Goal: Use online tool/utility: Utilize a website feature to perform a specific function

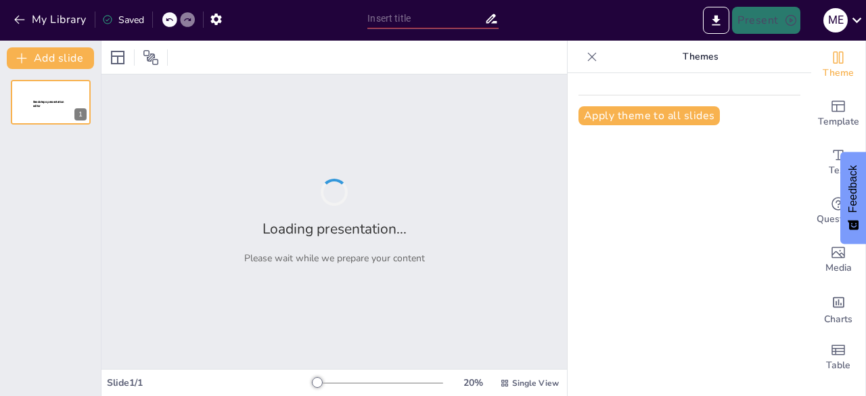
type input "Propuesta de Estudio [PERSON_NAME]: Restaurantes de Comida [GEOGRAPHIC_DATA] en…"
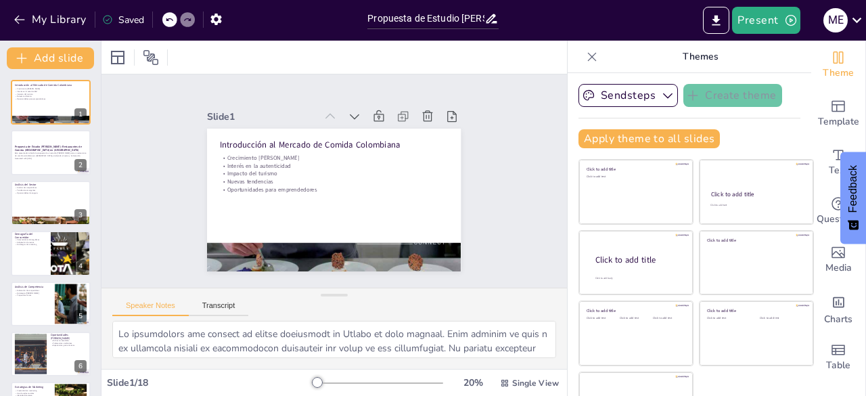
checkbox input "true"
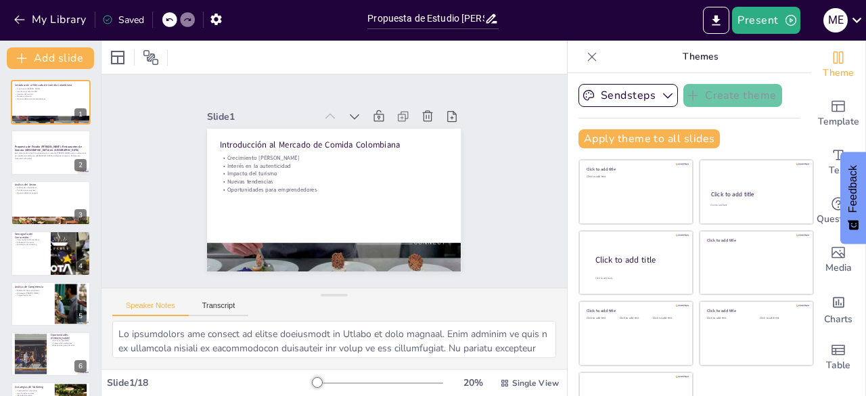
checkbox input "true"
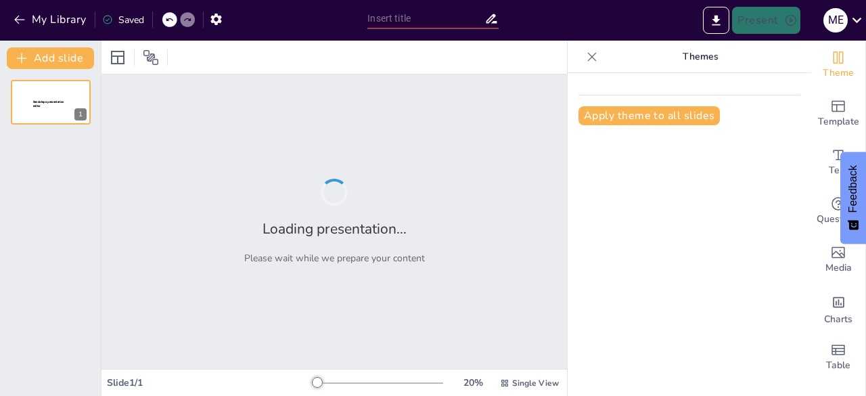
type input "Propuesta de Estudio [PERSON_NAME]: Restaurantes de Comida [GEOGRAPHIC_DATA] en…"
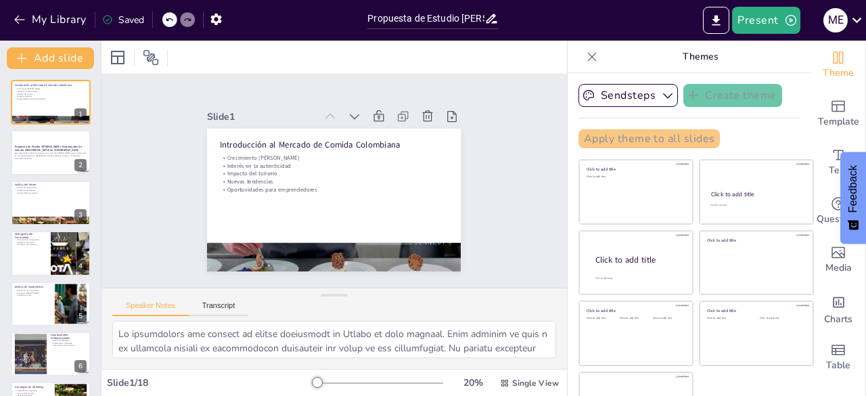
checkbox input "true"
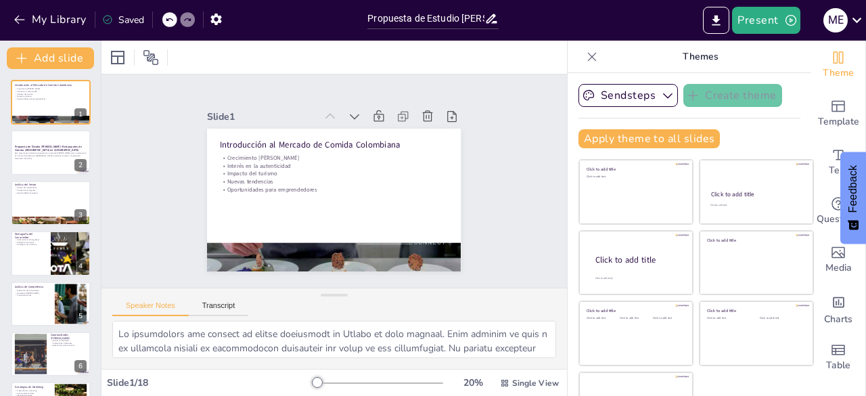
checkbox input "true"
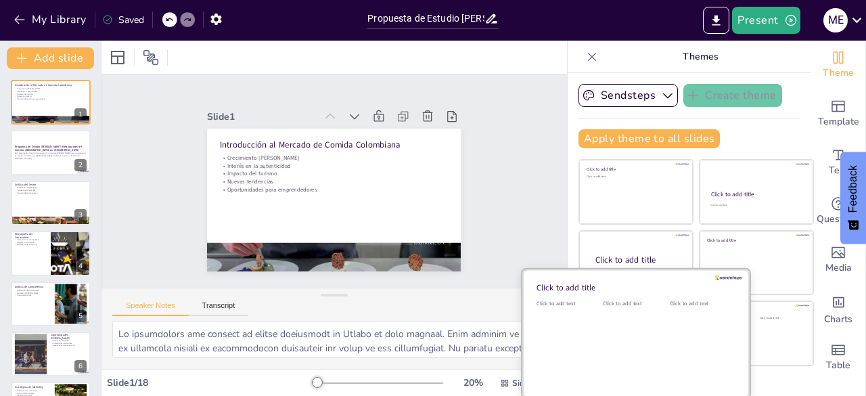
checkbox input "true"
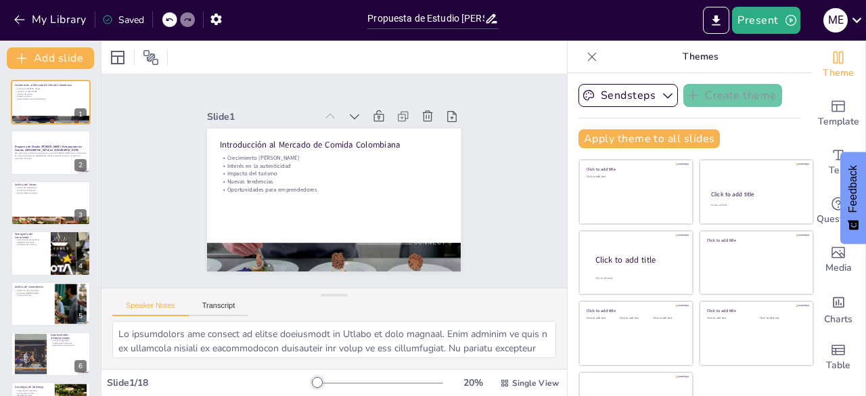
checkbox input "true"
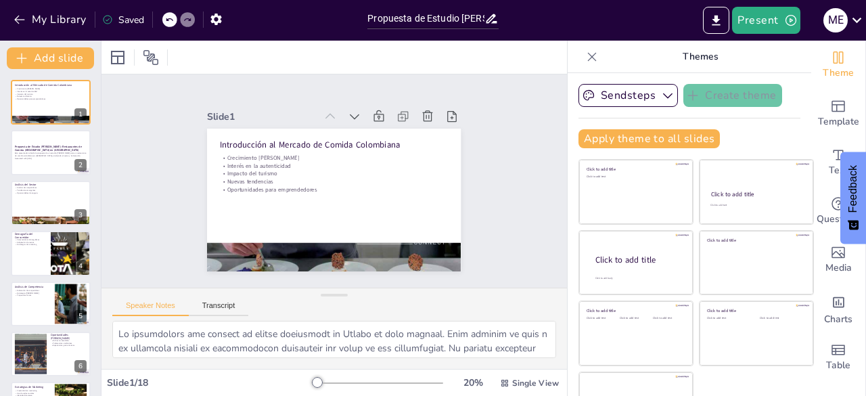
checkbox input "true"
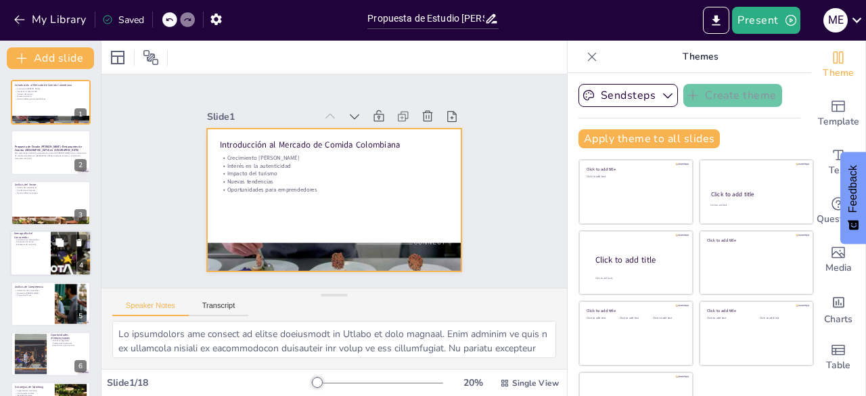
checkbox input "true"
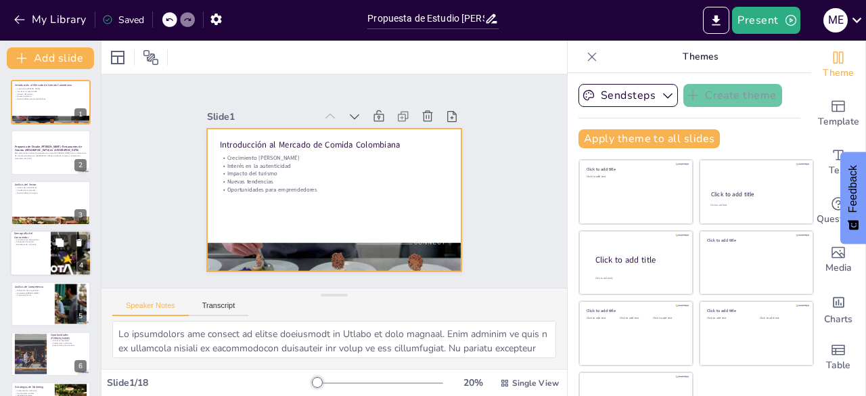
checkbox input "true"
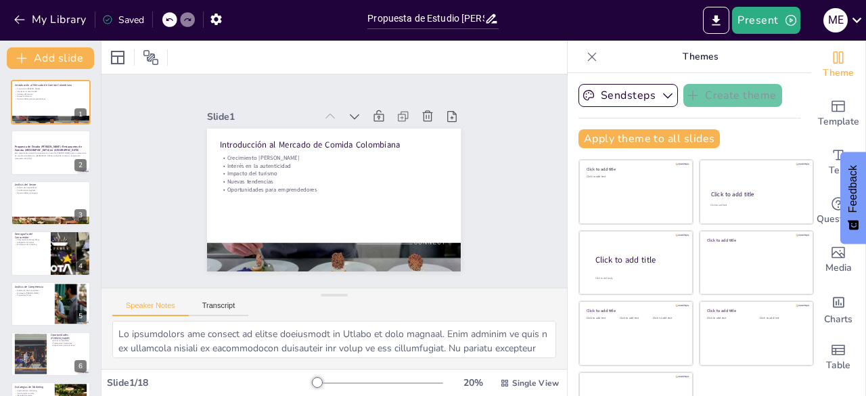
checkbox input "true"
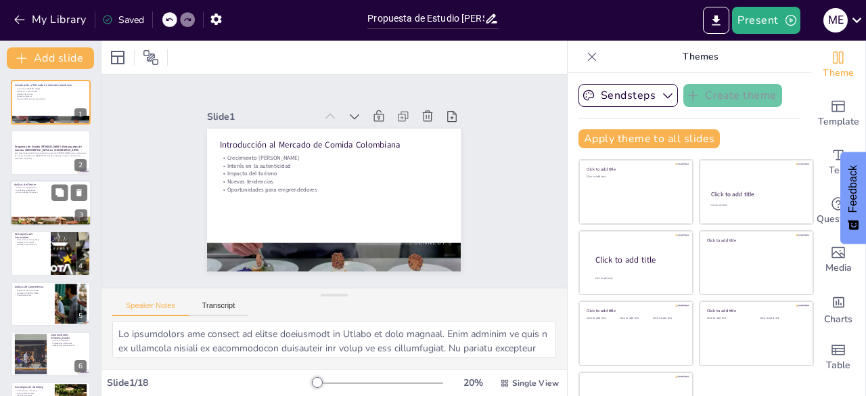
checkbox input "true"
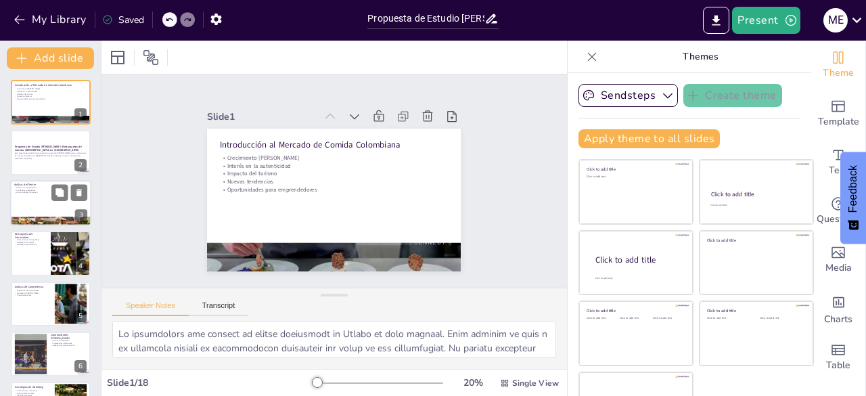
checkbox input "true"
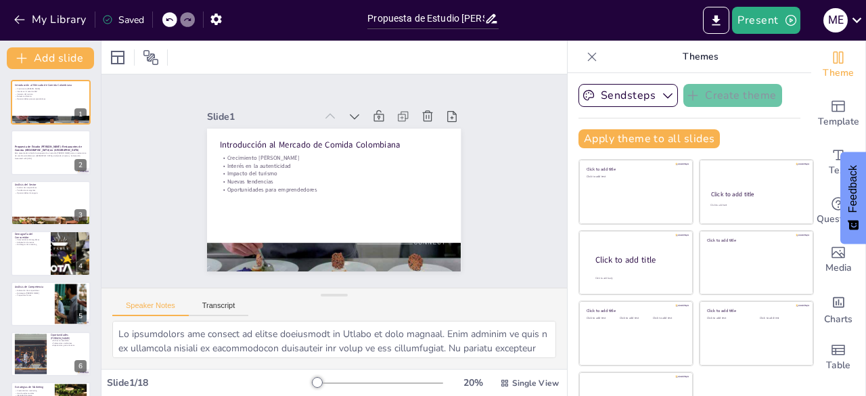
checkbox input "true"
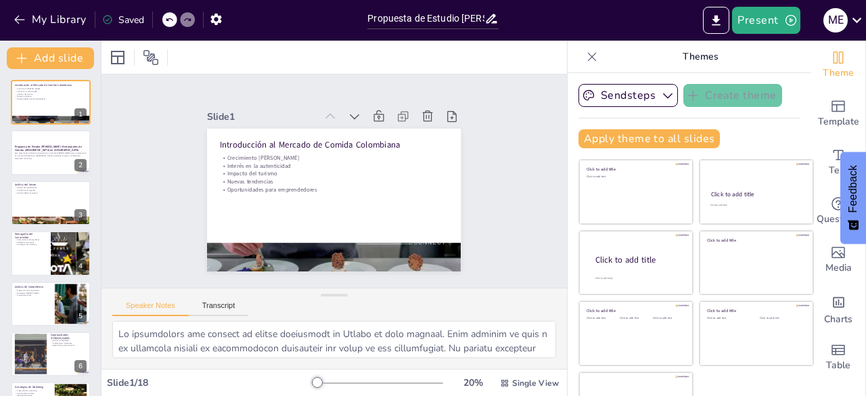
checkbox input "true"
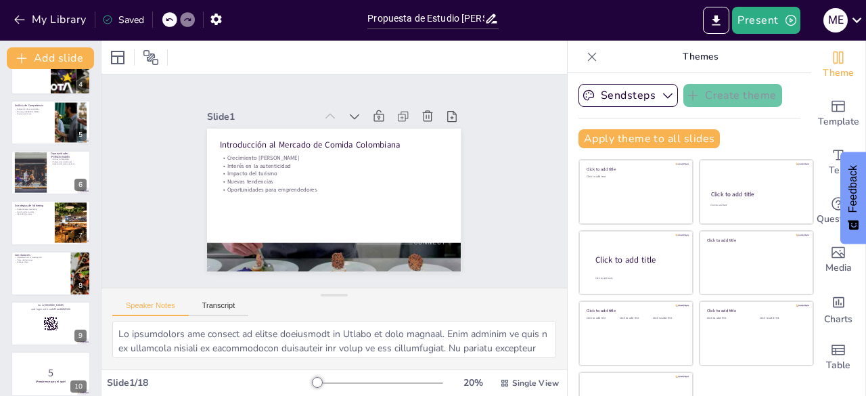
scroll to position [185, 0]
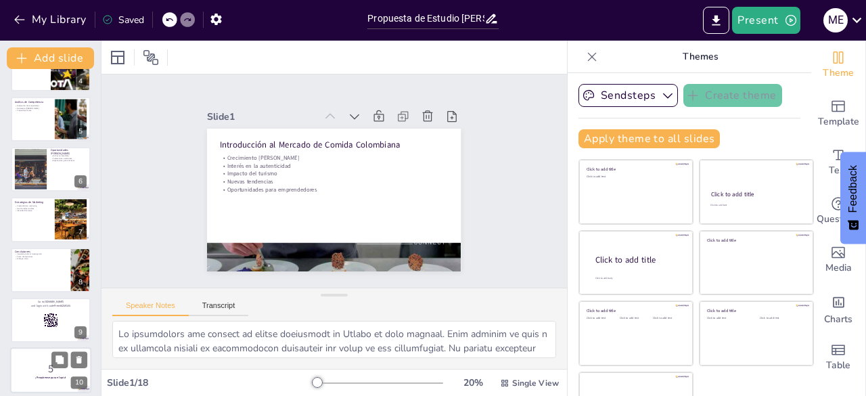
checkbox input "true"
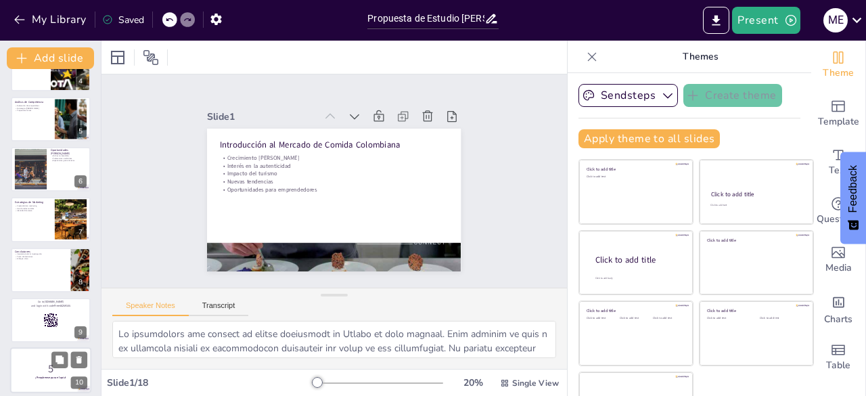
checkbox input "true"
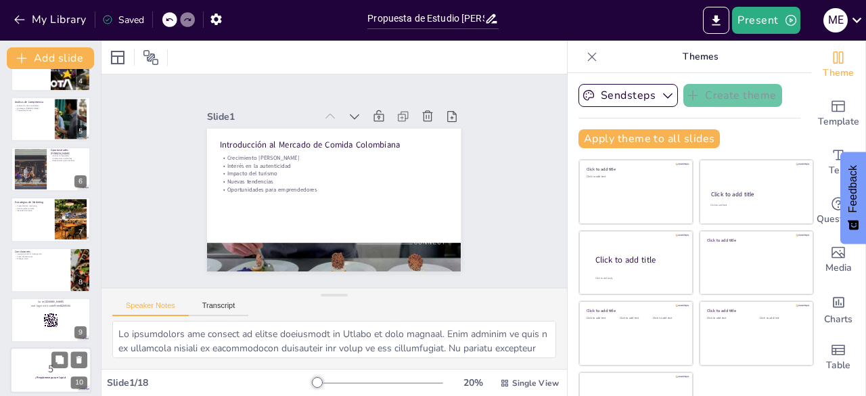
checkbox input "true"
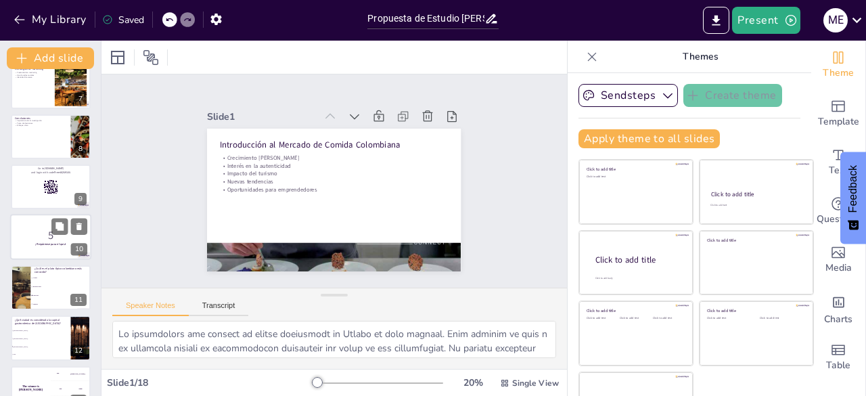
scroll to position [347, 0]
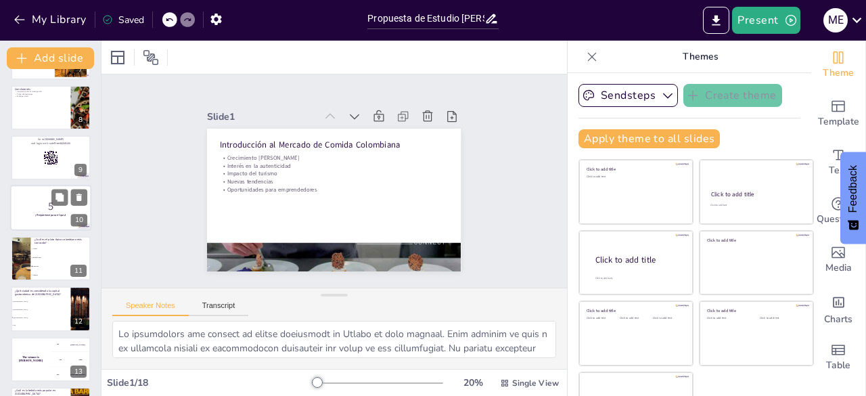
checkbox input "true"
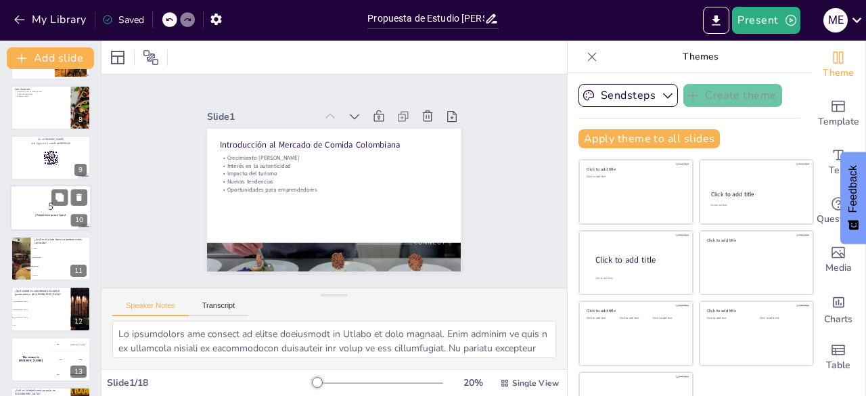
checkbox input "true"
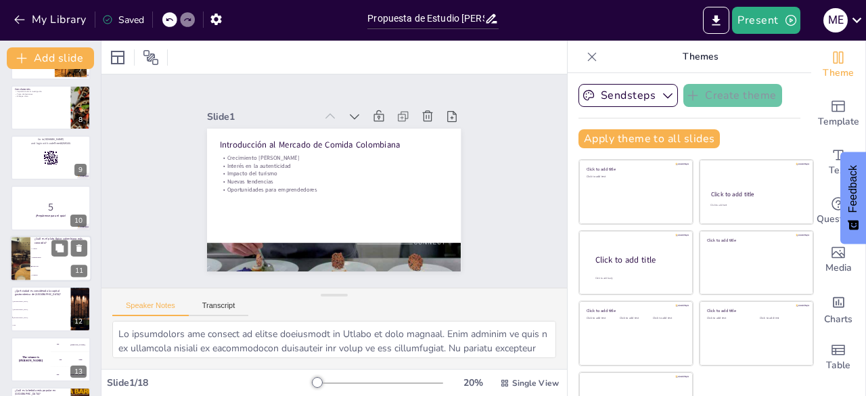
checkbox input "true"
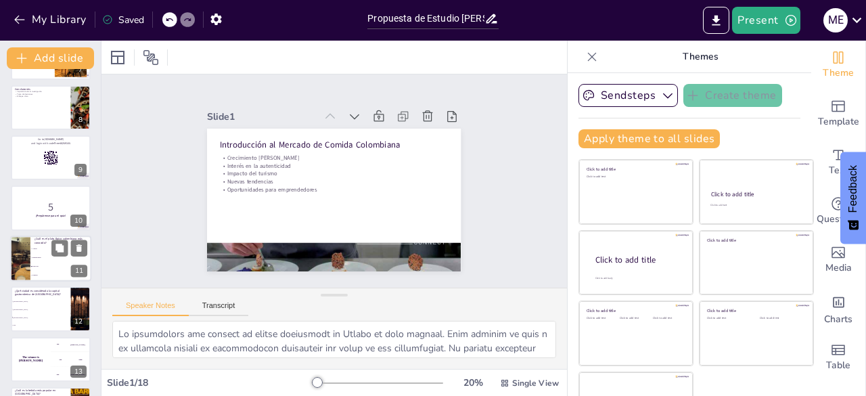
checkbox input "true"
click at [32, 255] on li "Bandeja paisa" at bounding box center [60, 257] width 61 height 9
type textarea "La respuesta correcta es Sancocho, que es un plato tradicional muy popular en […"
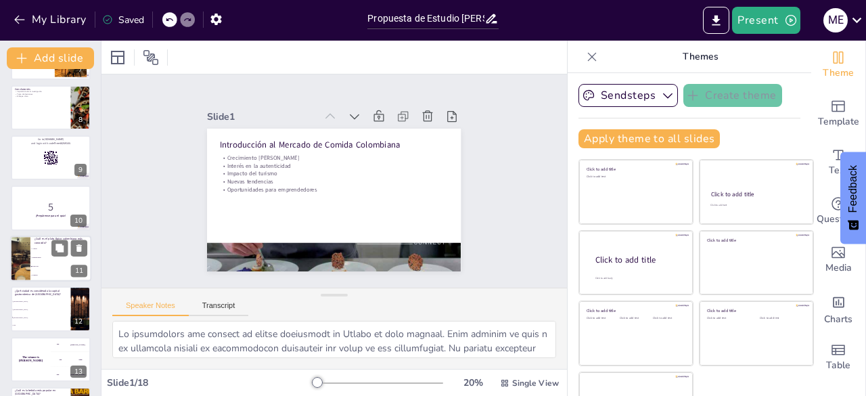
checkbox input "true"
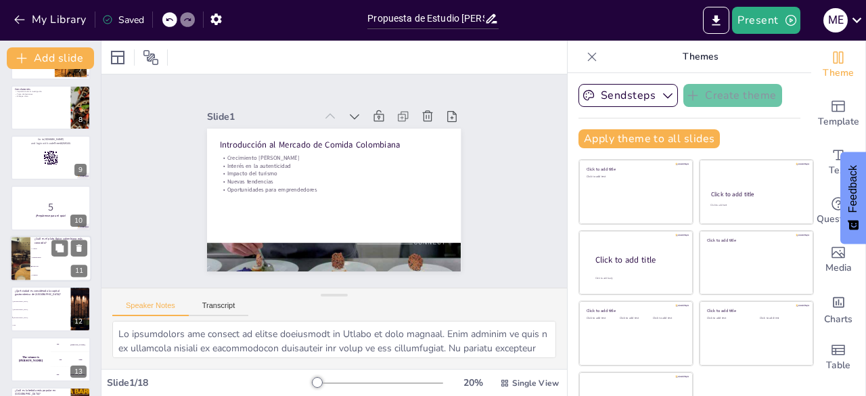
checkbox input "true"
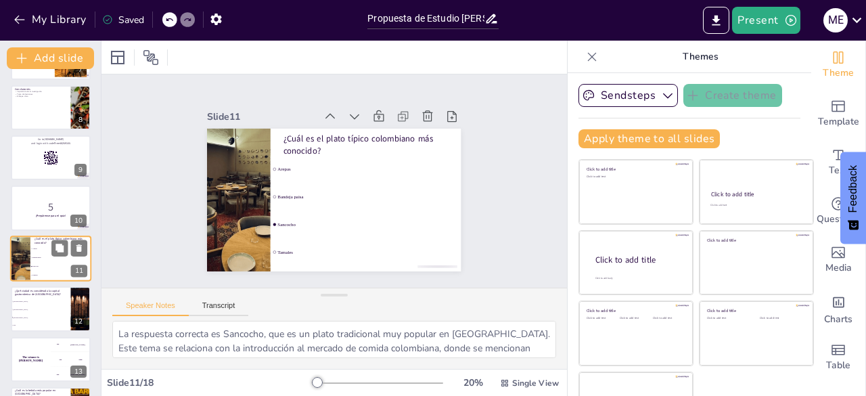
scroll to position [373, 0]
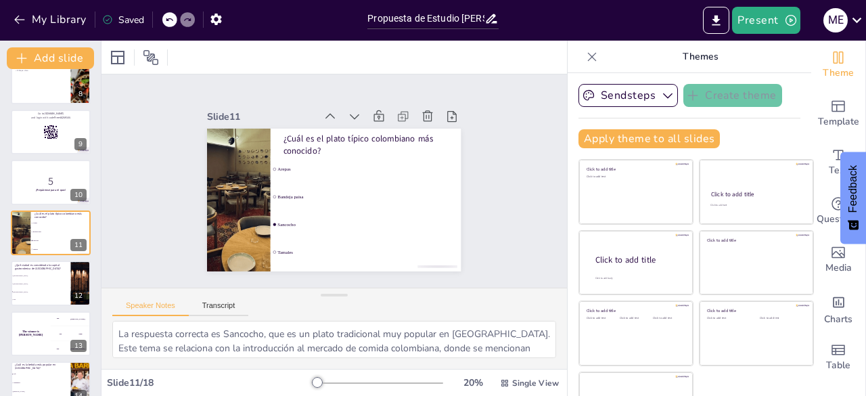
checkbox input "true"
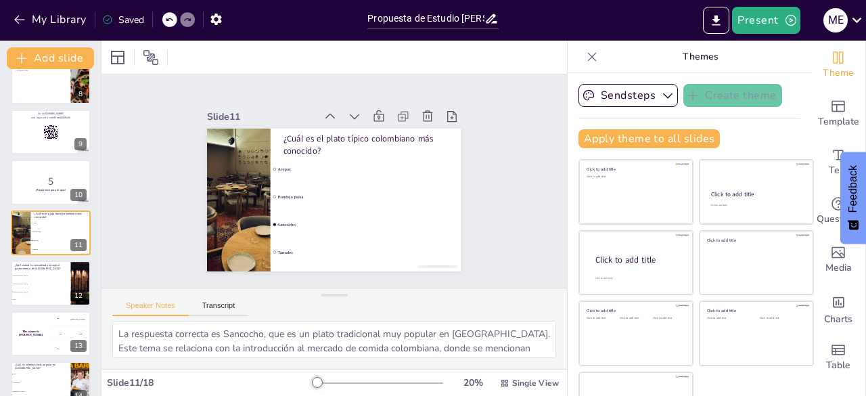
checkbox input "true"
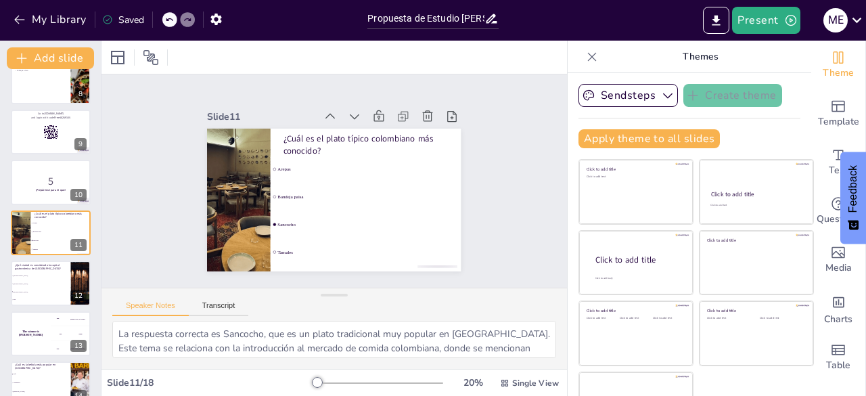
checkbox input "true"
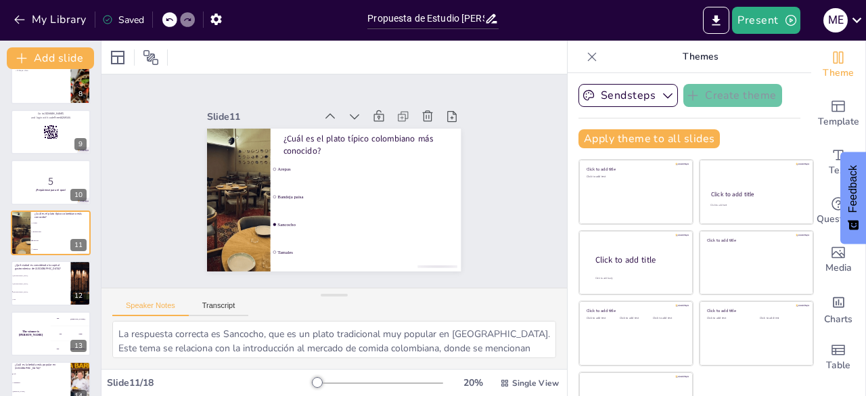
checkbox input "true"
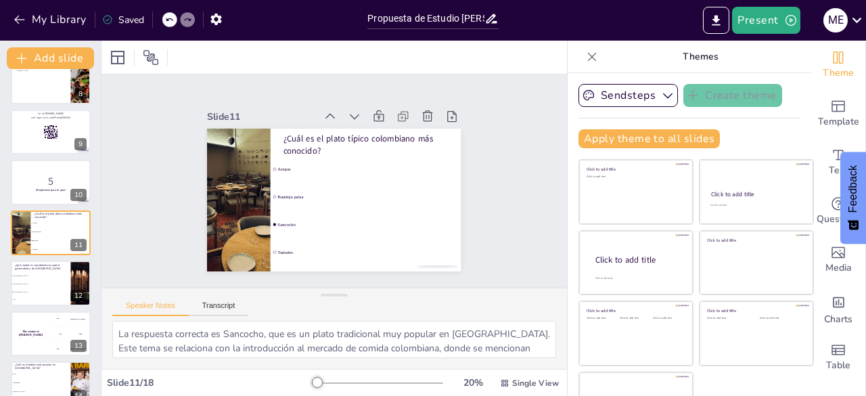
checkbox input "true"
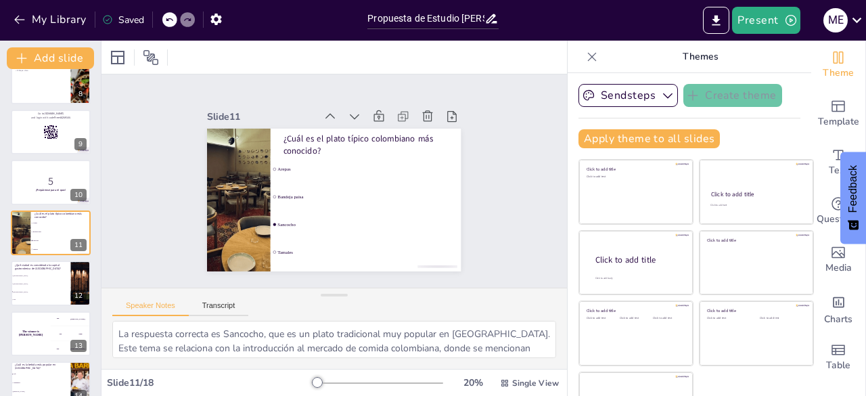
checkbox input "true"
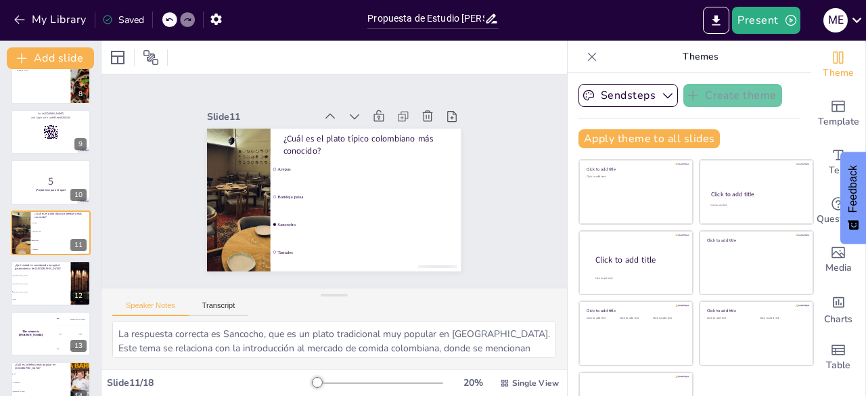
checkbox input "true"
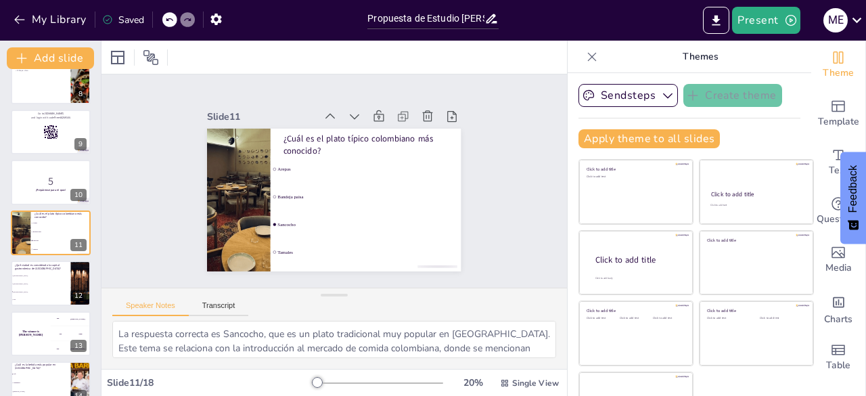
checkbox input "true"
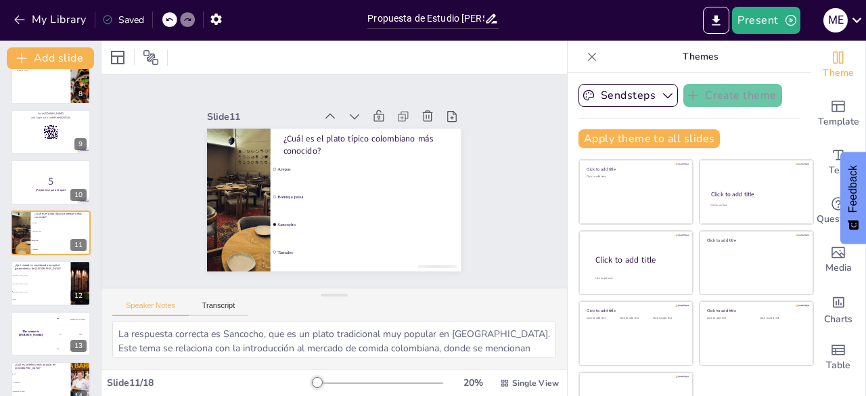
checkbox input "true"
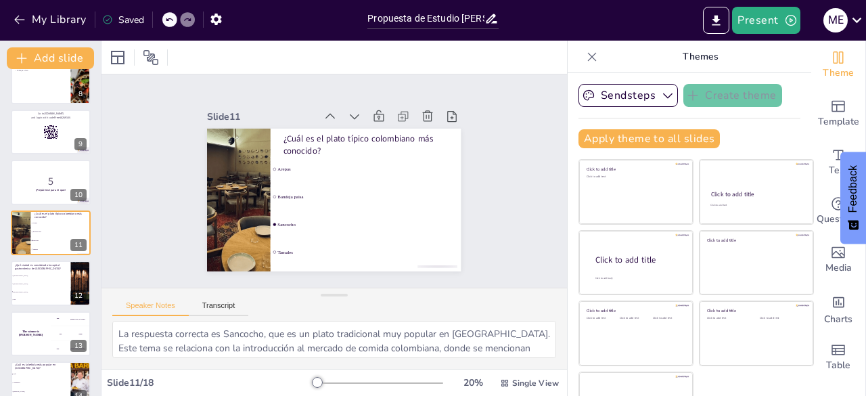
checkbox input "true"
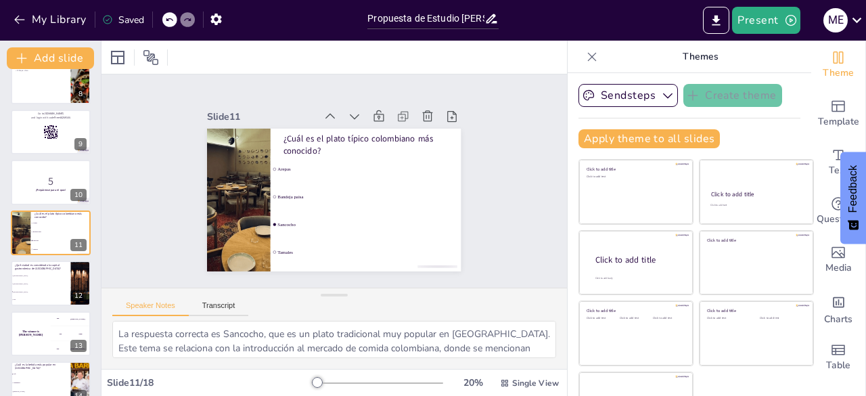
checkbox input "true"
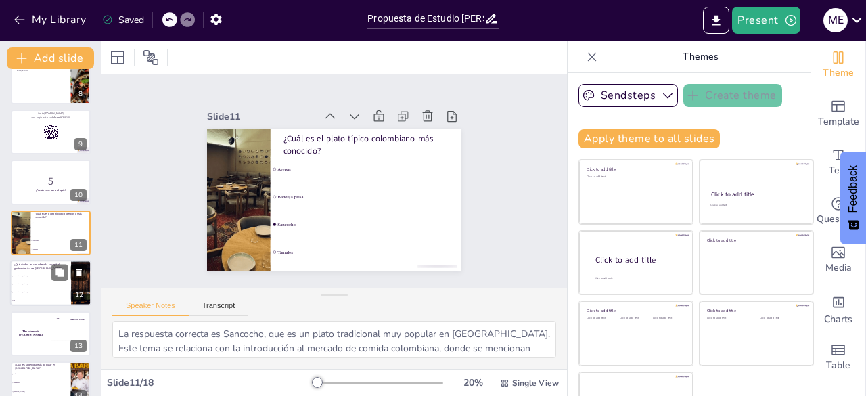
checkbox input "true"
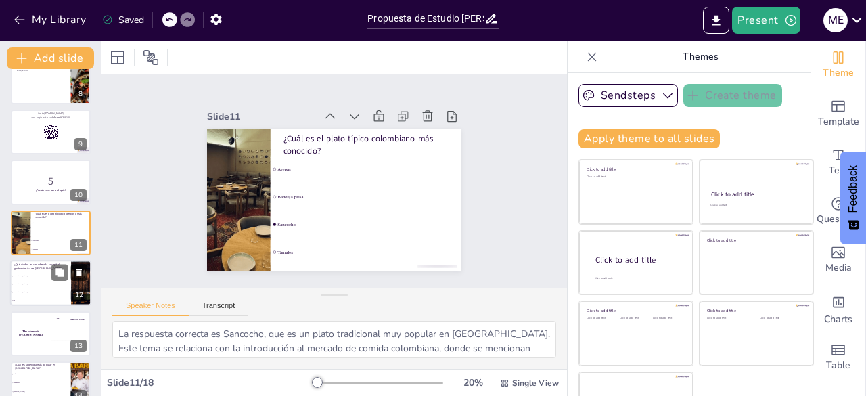
checkbox input "true"
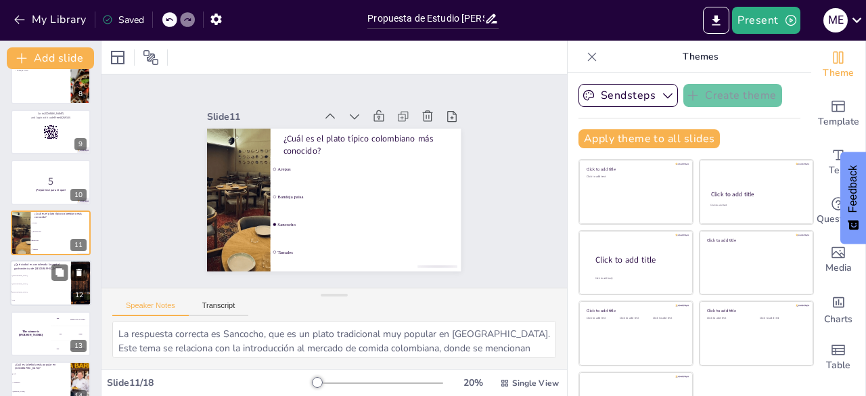
checkbox input "true"
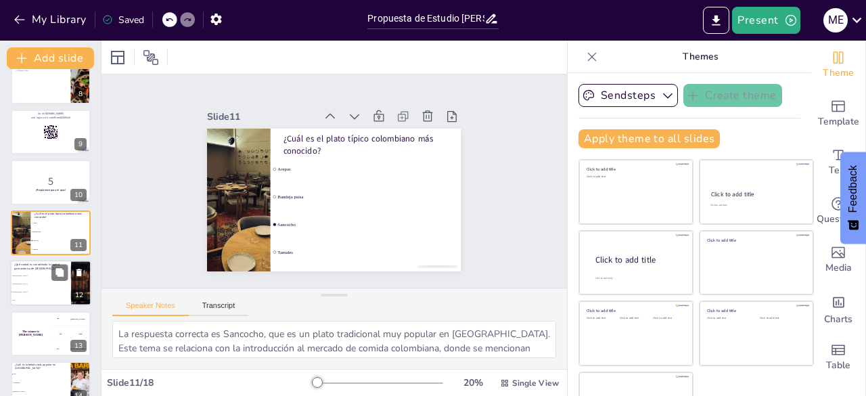
checkbox input "true"
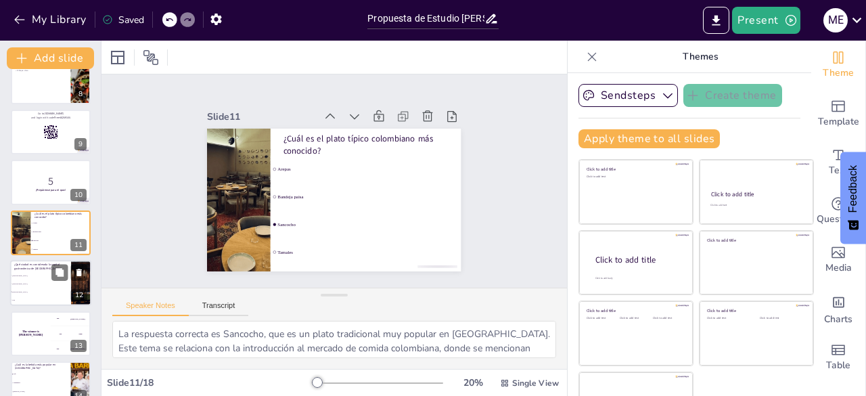
checkbox input "true"
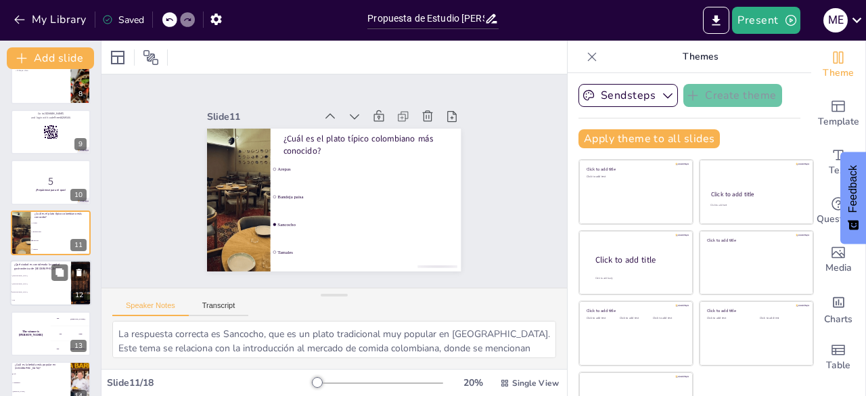
checkbox input "true"
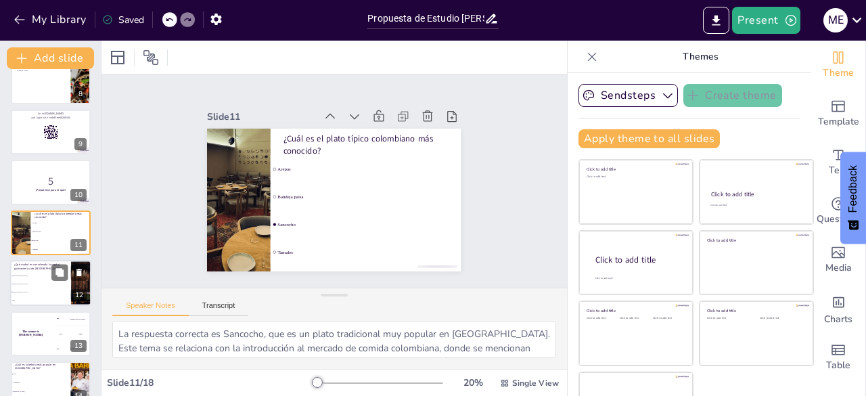
checkbox input "true"
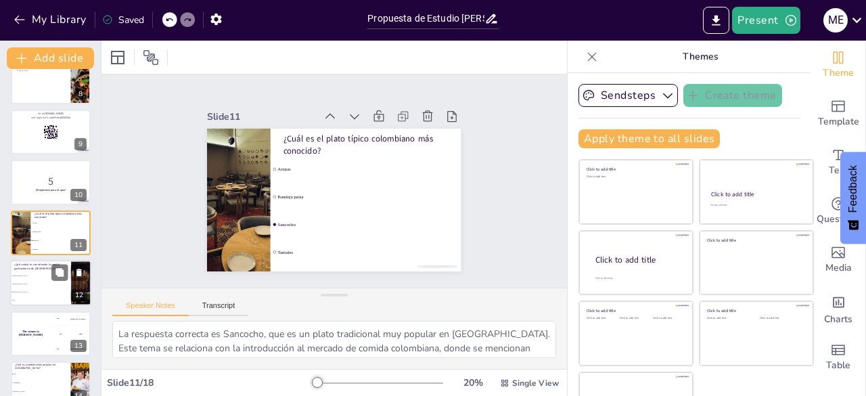
checkbox input "true"
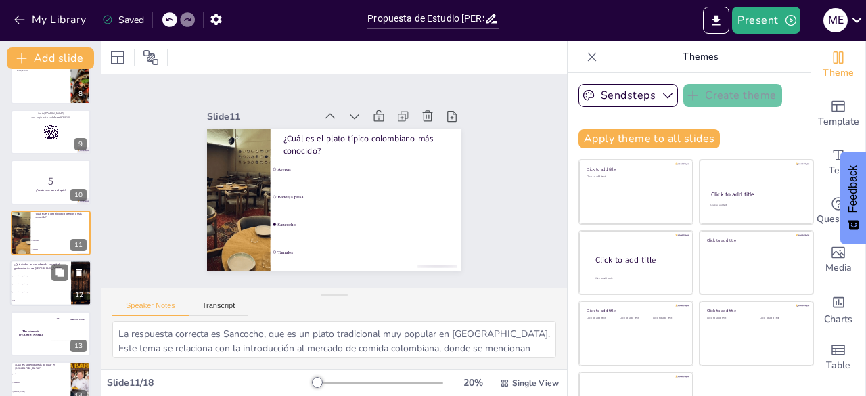
checkbox input "true"
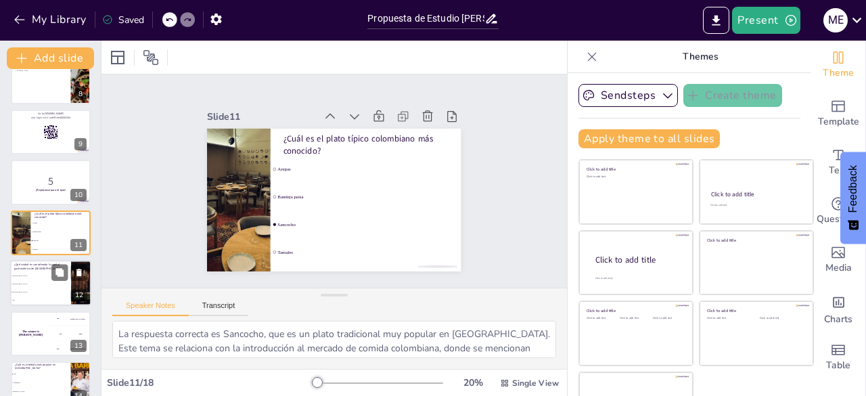
checkbox input "true"
click at [22, 293] on li "[GEOGRAPHIC_DATA]" at bounding box center [40, 292] width 61 height 8
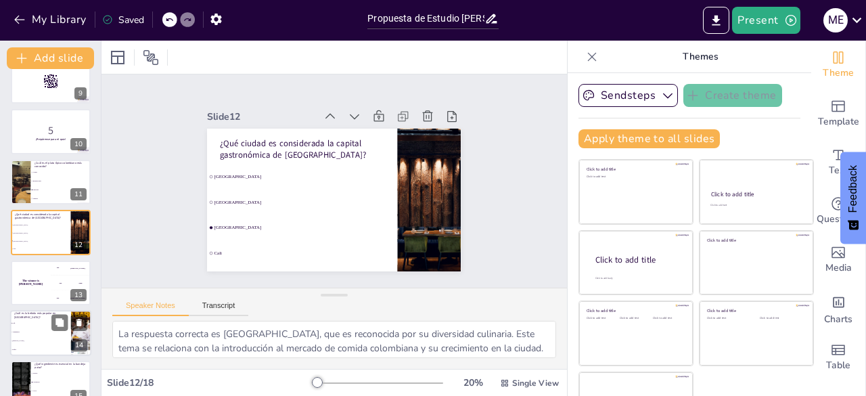
click at [23, 336] on li "[PERSON_NAME]" at bounding box center [40, 340] width 61 height 9
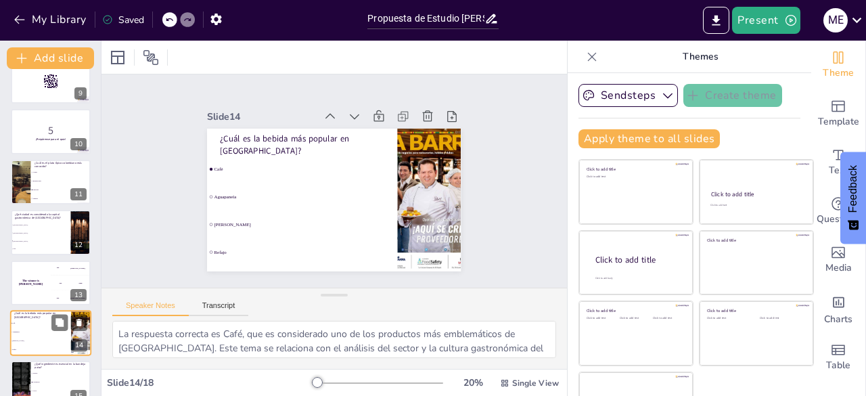
scroll to position [524, 0]
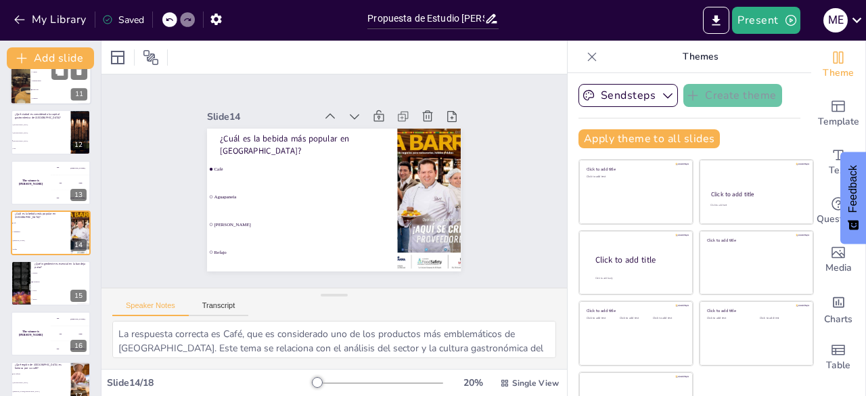
click at [22, 87] on div at bounding box center [20, 82] width 85 height 46
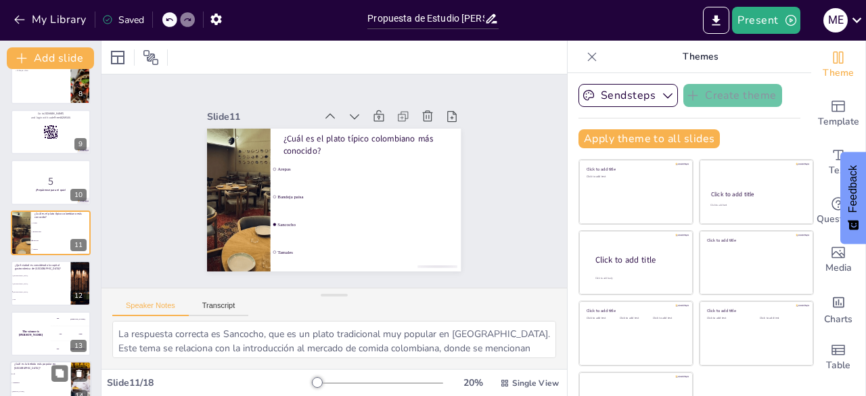
click at [37, 368] on p "¿Cuál es la bebida más popular en [GEOGRAPHIC_DATA]?" at bounding box center [40, 365] width 53 height 7
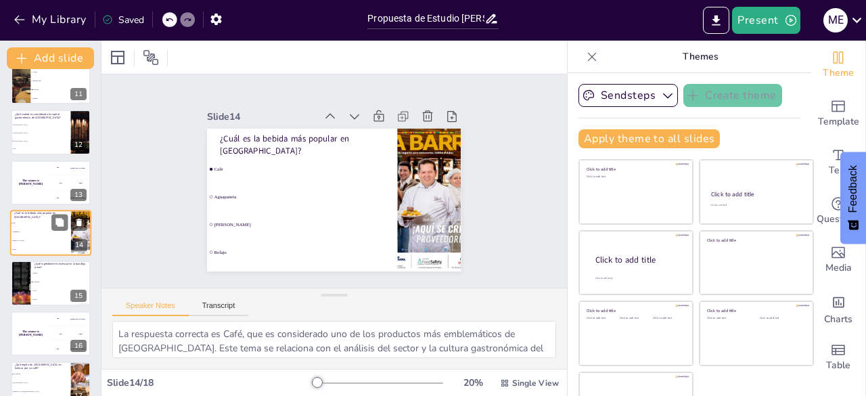
scroll to position [595, 0]
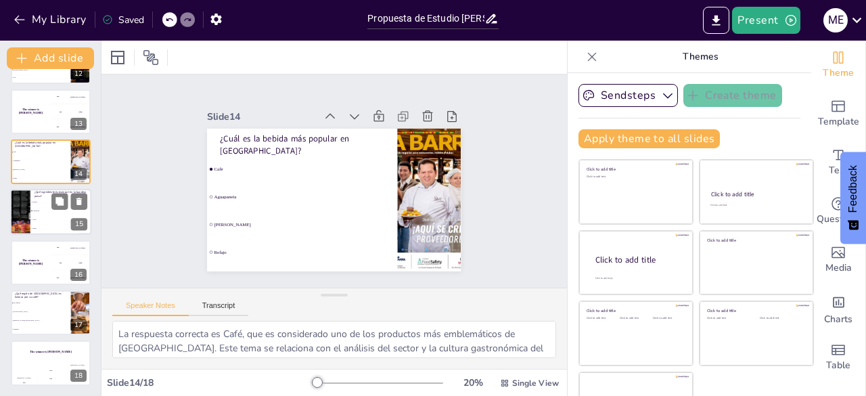
click at [38, 213] on li "Chicharrón" at bounding box center [60, 211] width 61 height 9
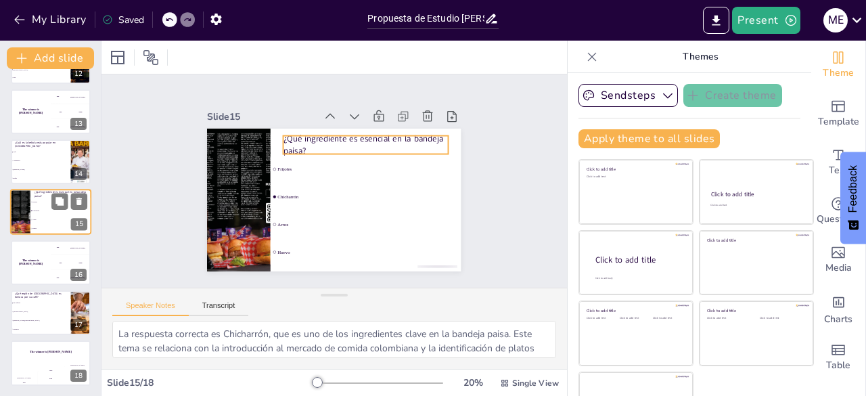
scroll to position [574, 0]
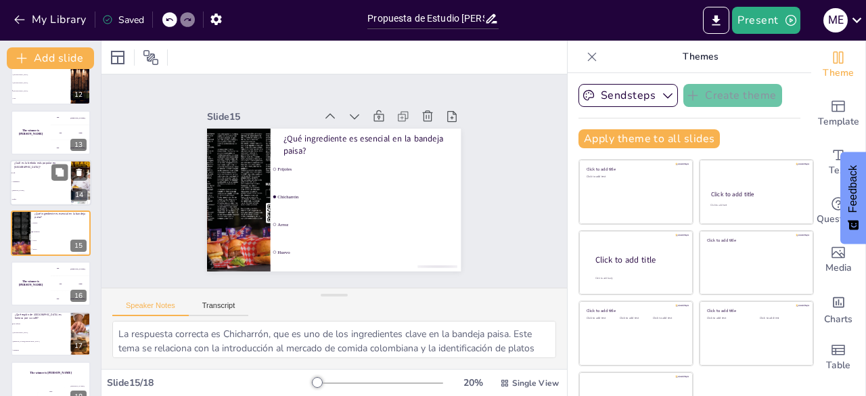
click at [30, 185] on li "Aguapanela" at bounding box center [40, 181] width 61 height 9
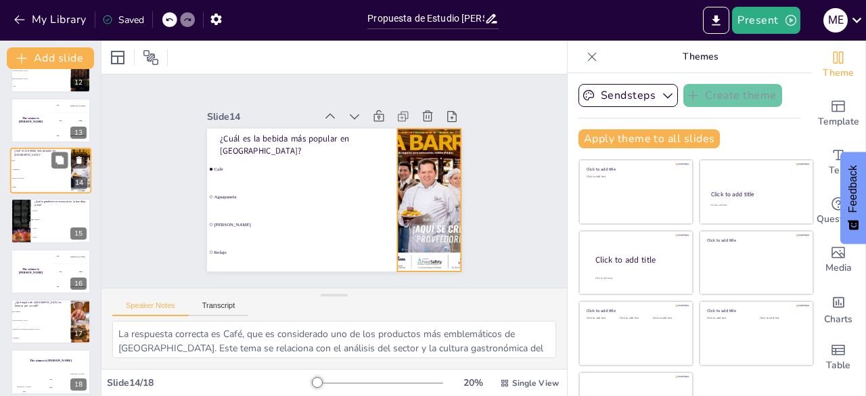
scroll to position [595, 0]
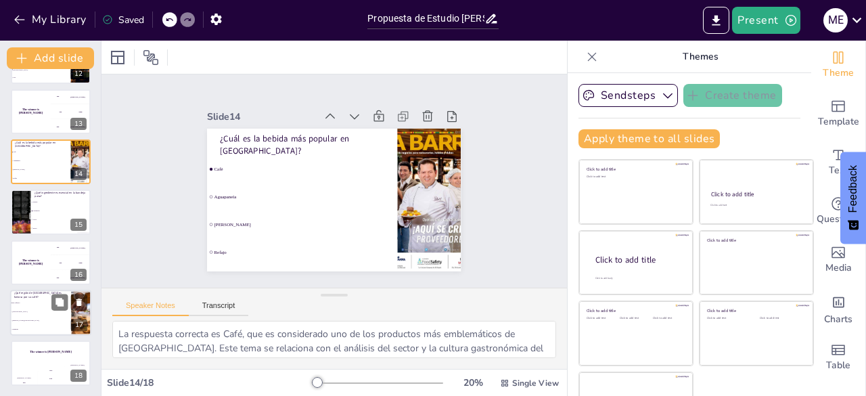
click at [30, 317] on li "[PERSON_NAME][GEOGRAPHIC_DATA]" at bounding box center [40, 320] width 61 height 9
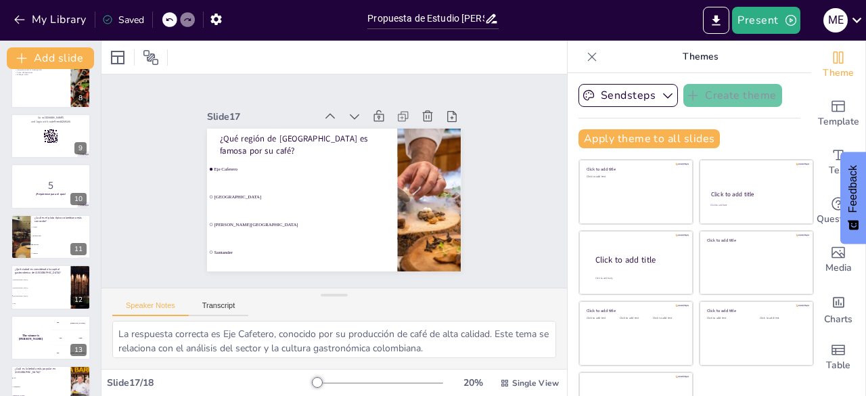
scroll to position [368, 0]
click at [28, 238] on div at bounding box center [20, 238] width 85 height 46
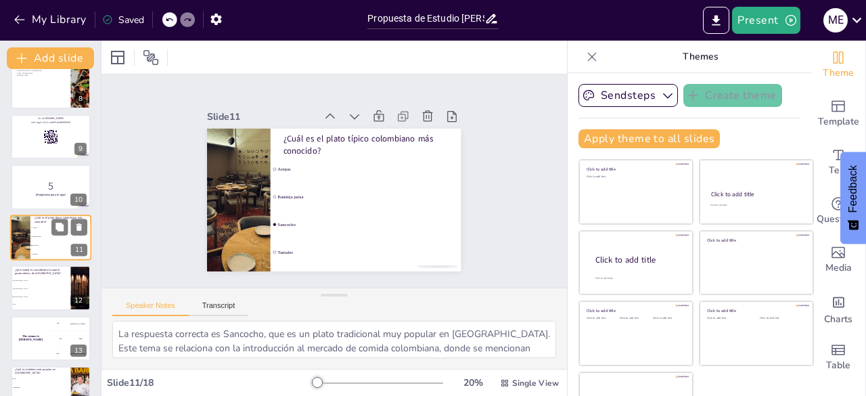
scroll to position [373, 0]
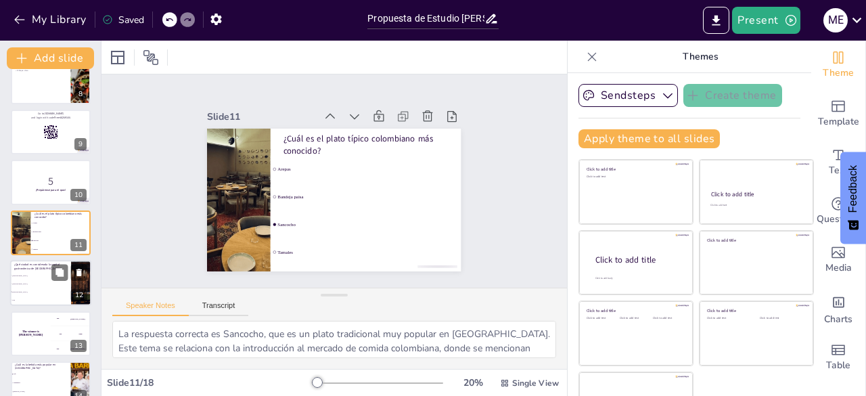
click at [26, 297] on li "Cali" at bounding box center [40, 300] width 61 height 8
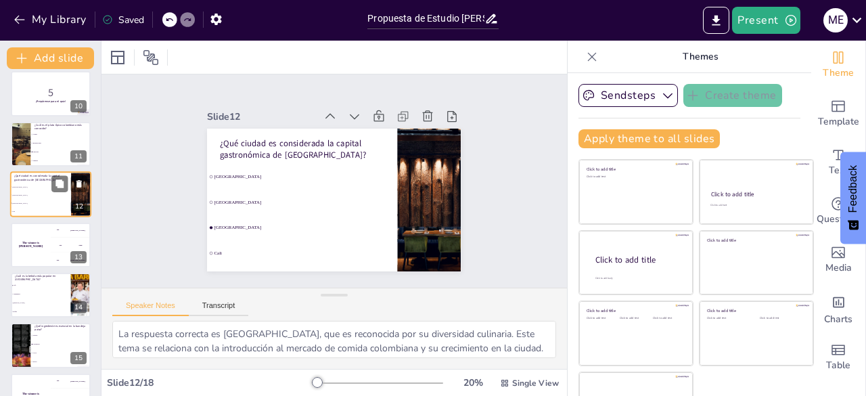
scroll to position [463, 0]
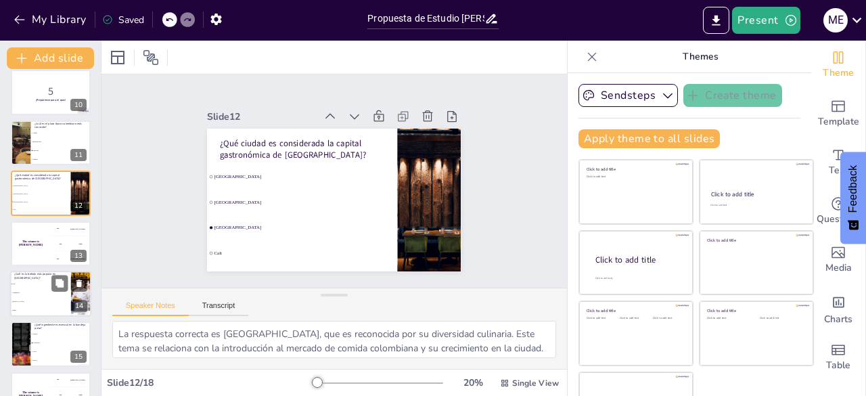
click at [37, 302] on span "[PERSON_NAME]" at bounding box center [41, 302] width 58 height 2
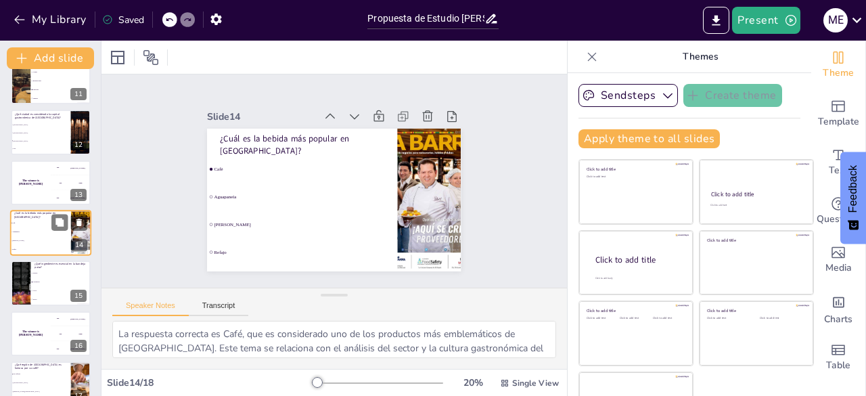
scroll to position [595, 0]
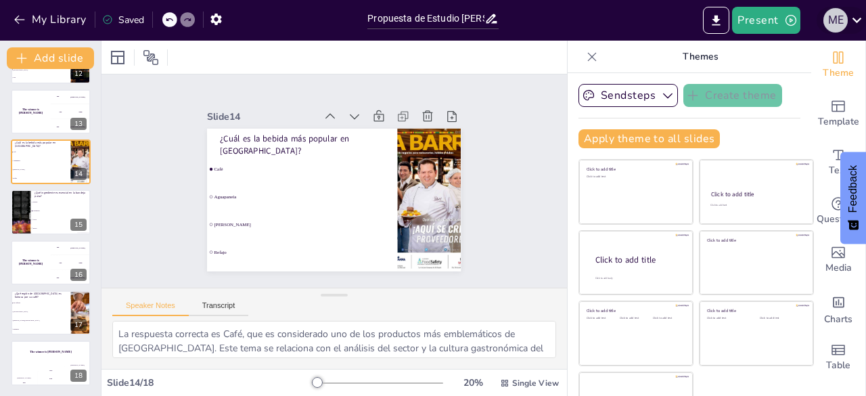
click at [835, 22] on div "M E" at bounding box center [836, 20] width 24 height 24
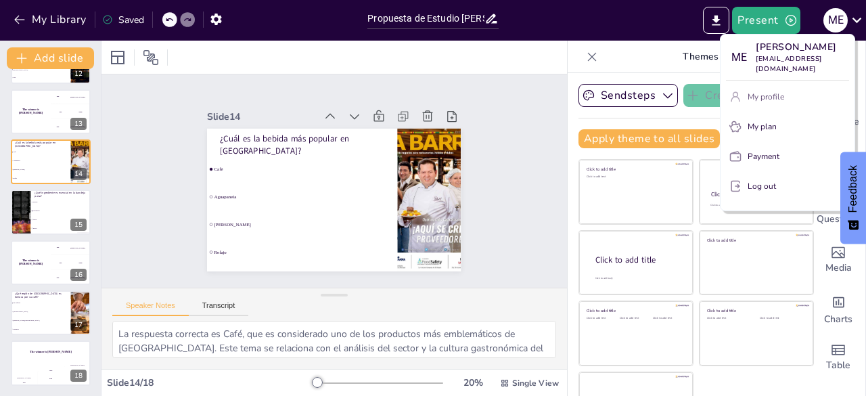
click at [753, 93] on p "My profile" at bounding box center [766, 97] width 37 height 12
